Goal: Information Seeking & Learning: Learn about a topic

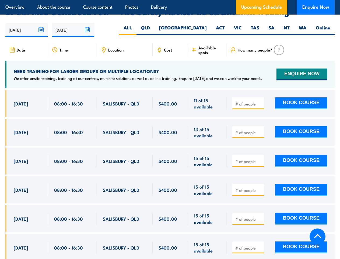
click at [170, 0] on article "Overview About the course Course content Photos Delivery Upcoming Schedule Enqu…" at bounding box center [170, 7] width 330 height 15
click at [27, 23] on input "[DATE]" at bounding box center [26, 30] width 43 height 14
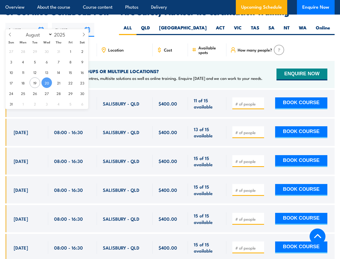
click at [73, 23] on input "[DATE]" at bounding box center [73, 30] width 43 height 14
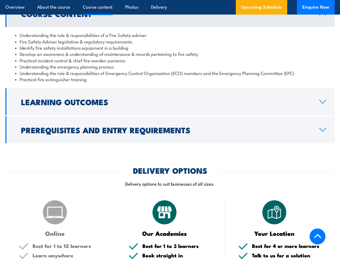
click at [170, 0] on article "Overview About the course Course content Photos Delivery Upcoming Schedule Enqu…" at bounding box center [170, 7] width 330 height 15
click at [170, 102] on h2 "Learning Outcomes" at bounding box center [166, 101] width 290 height 7
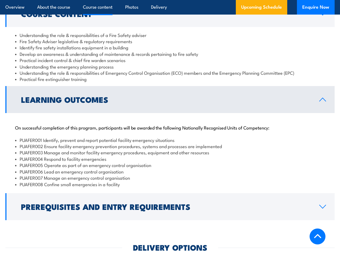
click at [170, 181] on li "PUAFER008 Confine small emergencies in a facility" at bounding box center [170, 184] width 310 height 6
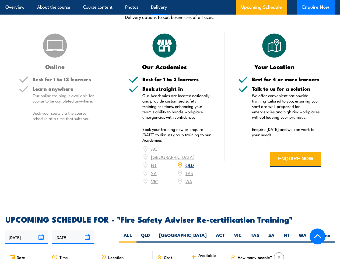
click at [170, 0] on article "Overview About the course Course content Photos Delivery Upcoming Schedule Enqu…" at bounding box center [170, 7] width 330 height 15
click at [27, 230] on input "[DATE]" at bounding box center [26, 237] width 43 height 14
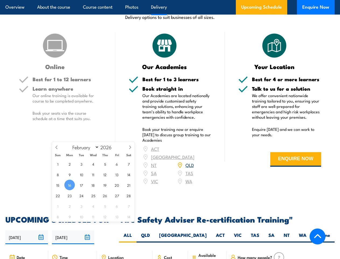
click at [73, 230] on input "[DATE]" at bounding box center [73, 237] width 43 height 14
